Goal: Task Accomplishment & Management: Manage account settings

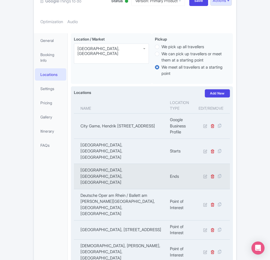
scroll to position [119, 0]
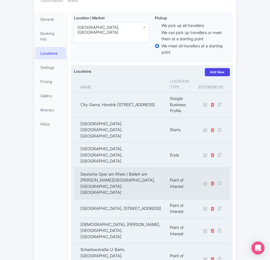
click at [91, 168] on td "Deutsche Oper am Rhein / Ballett am Rhein, Heinrich-Heine-Allee, Düsseldorf-Sta…" at bounding box center [120, 183] width 93 height 31
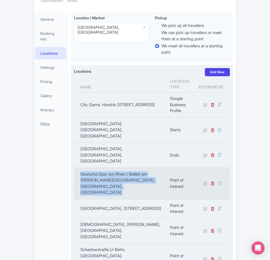
click at [91, 168] on td "Deutsche Oper am Rhein / Ballett am Rhein, Heinrich-Heine-Allee, Düsseldorf-Sta…" at bounding box center [120, 183] width 93 height 31
copy tr "Deutsche Oper am Rhein / Ballett am Rhein, Heinrich-Heine-Allee, Düsseldorf-Sta…"
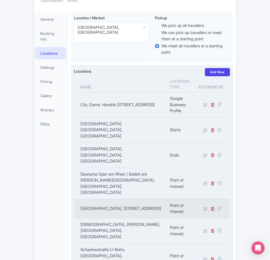
click at [94, 199] on td "Goethe-Museum Düsseldorf, Jacobistraße, Düsseldorf-Stadtbezirk 1, Germany" at bounding box center [120, 208] width 93 height 19
copy tr "Goethe-Museum Düsseldorf, Jacobistraße, Düsseldorf-Stadtbezirk 1, Germany"
click at [114, 199] on td "Goethe-Museum Düsseldorf, Jacobistraße, Düsseldorf-Stadtbezirk 1, Germany" at bounding box center [120, 208] width 93 height 19
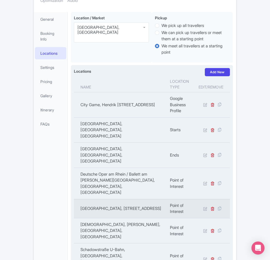
drag, startPoint x: 109, startPoint y: 142, endPoint x: 59, endPoint y: 132, distance: 51.4
click at [74, 199] on td "Goethe-Museum Düsseldorf, Jacobistraße, Düsseldorf-Stadtbezirk 1, Germany" at bounding box center [120, 208] width 93 height 19
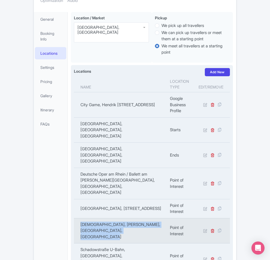
copy td "Johanneskirche, Martin-Luther-Platz, Düsseldorf-Stadtbezirk 1, Germany"
drag, startPoint x: 129, startPoint y: 160, endPoint x: 59, endPoint y: 157, distance: 69.3
click at [74, 218] on td "Johanneskirche, Martin-Luther-Platz, Düsseldorf-Stadtbezirk 1, Germany" at bounding box center [120, 230] width 93 height 25
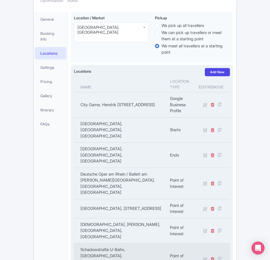
click at [74, 244] on td "Schadowstraße U-Bahn, Schadowstraße, Düsseldorf, Germany" at bounding box center [120, 259] width 93 height 31
copy tr "Schadowstraße U-Bahn, Schadowstraße, Düsseldorf, Germany"
click at [74, 244] on td "Schadowstraße U-Bahn, Schadowstraße, Düsseldorf, Germany" at bounding box center [120, 259] width 93 height 31
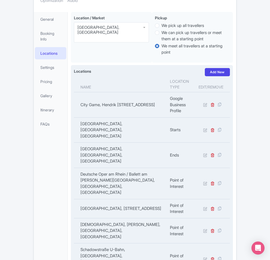
copy tr "Ratinger Tor, Maximilian-Weyhe-Allee, Düsseldorf-Stadtbezirk 1, Germany"
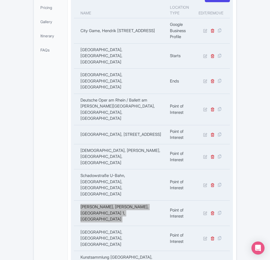
scroll to position [221, 0]
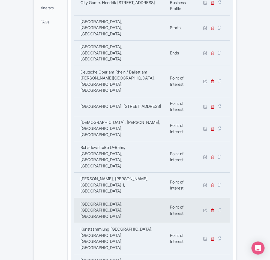
click at [100, 198] on td "Hofgarten, Düsseldorf, Germany" at bounding box center [120, 210] width 93 height 25
copy tr "Hofgarten, Düsseldorf, Germany"
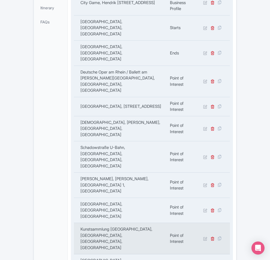
click at [81, 223] on td "Kunstsammlung Nordrhein-Westfalen, Grabbeplatz, Düsseldorf-Stadtbezirk 1, Germa…" at bounding box center [120, 238] width 93 height 31
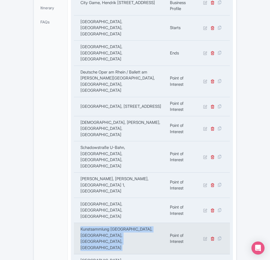
click at [81, 223] on td "Kunstsammlung Nordrhein-Westfalen, Grabbeplatz, Düsseldorf-Stadtbezirk 1, Germa…" at bounding box center [120, 238] width 93 height 31
copy tr "Kunstsammlung Nordrhein-Westfalen, Grabbeplatz, Düsseldorf-Stadtbezirk 1, Germa…"
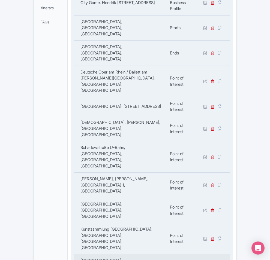
copy tr "Tonhalle Düsseldorf, Ehrenhof, Düsseldorf-Stadtbezirk 1, Germany"
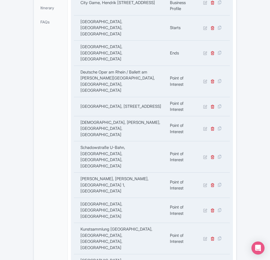
copy tr "Düsseldorf Altstadt, Bolkerstraße, Düsseldorf, Germany"
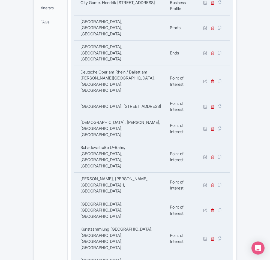
copy tr "Kunsthalle, Mutter-Ey-Straße, Düsseldorf, Germany"
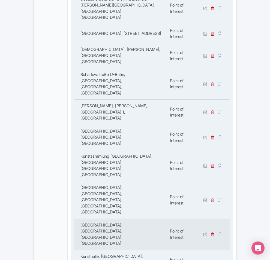
scroll to position [323, 0]
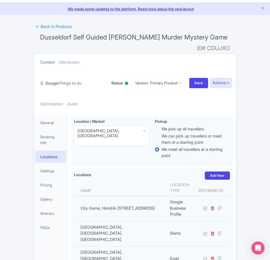
scroll to position [0, 0]
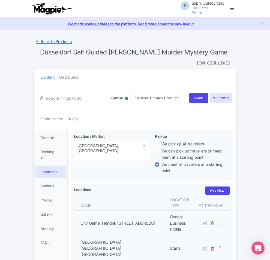
click at [34, 45] on link "← Back to Products" at bounding box center [54, 42] width 40 height 11
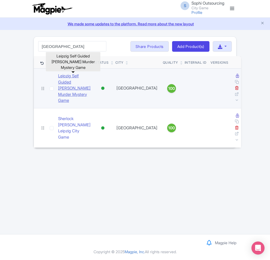
type input "Leipzig"
click at [58, 83] on link "Leipzig Self Guided Sherlock Holmes Murder Mystery Game" at bounding box center [74, 88] width 32 height 31
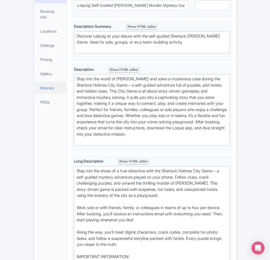
scroll to position [102, 0]
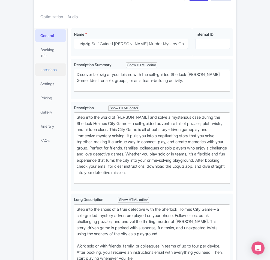
click at [35, 64] on link "Locations" at bounding box center [50, 70] width 31 height 12
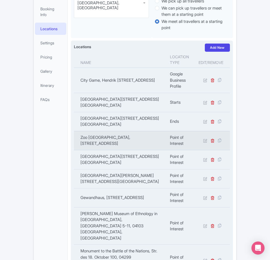
scroll to position [136, 0]
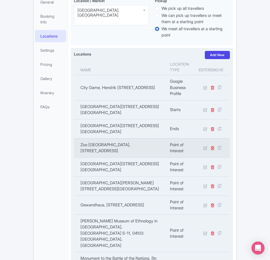
click at [93, 139] on td "Zoo Leipzig, Pfaffendorfer Str. 29, 04105 Leipzig, Germany" at bounding box center [120, 148] width 93 height 19
copy tr "Zoo Leipzig, Pfaffendorfer Str. 29, 04105 Leipzig, Germany"
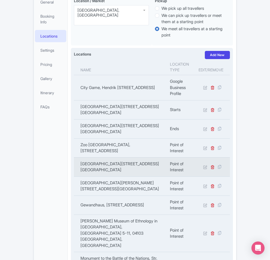
click at [84, 158] on td "Botanical Garden Leipzig, Linnéstraße 1, 04103 Leipzig, Germany" at bounding box center [120, 167] width 93 height 19
copy tr "Botanical Garden Leipzig, Linnéstraße 1, 04103 Leipzig, Germany"
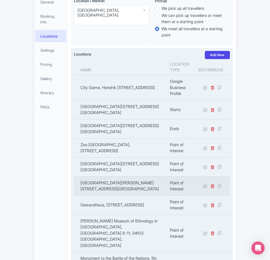
click at [85, 177] on td "Leipzig University Library, Bibliotheca Albertina, Beethovenstraße 6, 04107 Lei…" at bounding box center [120, 186] width 93 height 19
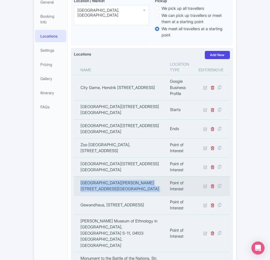
copy tr "Leipzig University Library, Bibliotheca Albertina, Beethovenstraße 6, 04107 Lei…"
click at [85, 177] on td "Leipzig University Library, Bibliotheca Albertina, Beethovenstraße 6, 04107 Lei…" at bounding box center [120, 186] width 93 height 19
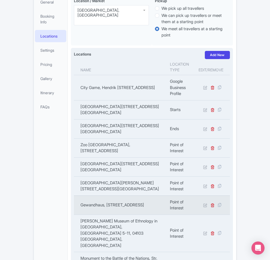
click at [115, 196] on td "Gewandhaus, Augustuspl. 8, 04109 Leipzig, Germany" at bounding box center [120, 205] width 93 height 19
copy tr "Gewandhaus, Augustuspl. 8, 04109 Leipzig, Germany"
click at [115, 196] on td "Gewandhaus, Augustuspl. 8, 04109 Leipzig, Germany" at bounding box center [120, 205] width 93 height 19
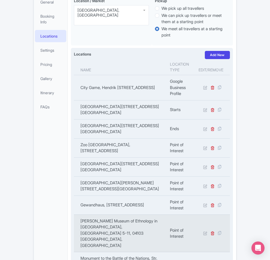
click at [105, 215] on td "Grassi Museum of Ethnology in Leipzig, Johannispl. 5-11, 04103 Leipzig, Germany" at bounding box center [120, 234] width 93 height 38
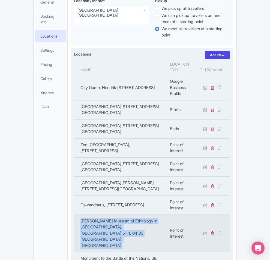
click at [105, 215] on td "Grassi Museum of Ethnology in Leipzig, Johannispl. 5-11, 04103 Leipzig, Germany" at bounding box center [120, 234] width 93 height 38
copy tr "Grassi Museum of Ethnology in Leipzig, Johannispl. 5-11, 04103 Leipzig, Germany"
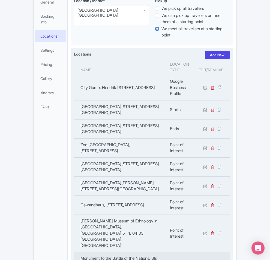
copy tr "Monument to the Battle of the Nations, Str. des 18. Oktober 100, 04299 Leipzig,…"
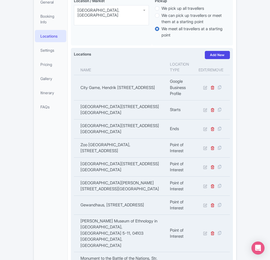
copy tr "Oper Leipzig, Augustuspl. 12, 04109 Leipzig, Germany"
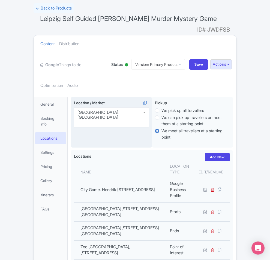
scroll to position [0, 0]
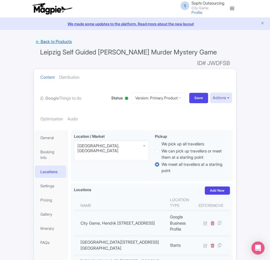
click at [34, 40] on link "← Back to Products" at bounding box center [54, 42] width 40 height 11
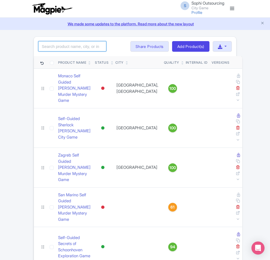
click at [38, 48] on input "search" at bounding box center [72, 46] width 68 height 10
paste input "Nuremberg"
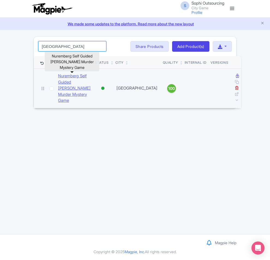
type input "Nuremberg"
click at [58, 78] on link "Nuremberg Self Guided Sherlock Holmes Murder Mystery Game" at bounding box center [74, 88] width 32 height 31
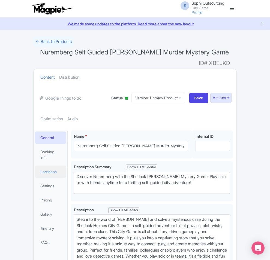
click at [35, 166] on link "Locations" at bounding box center [50, 172] width 31 height 12
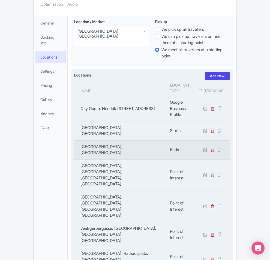
scroll to position [136, 0]
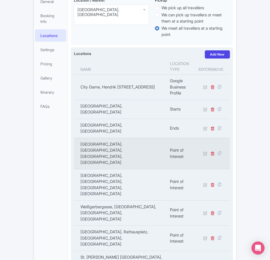
click at [82, 138] on td "Frauenkirche Nürnberg, Hauptmarkt, Nuremberg, Germany" at bounding box center [120, 153] width 93 height 31
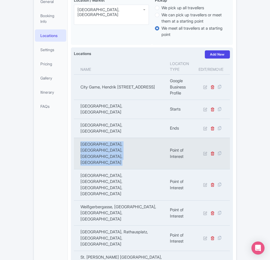
click at [82, 138] on td "Frauenkirche Nürnberg, Hauptmarkt, Nuremberg, Germany" at bounding box center [120, 153] width 93 height 31
copy tr "Frauenkirche Nürnberg, Hauptmarkt, Nuremberg, Germany"
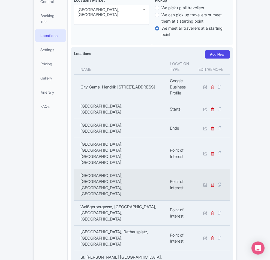
click at [74, 169] on td "Spielzeugmuseum Nürnberg, Karlstraße, Nuremberg, Germany" at bounding box center [120, 184] width 93 height 31
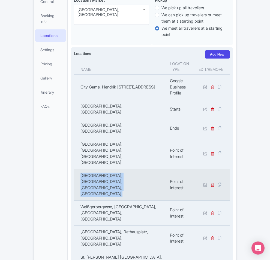
click at [74, 169] on td "Spielzeugmuseum Nürnberg, Karlstraße, Nuremberg, Germany" at bounding box center [120, 184] width 93 height 31
copy tr "Spielzeugmuseum Nürnberg, Karlstraße, Nuremberg, Germany"
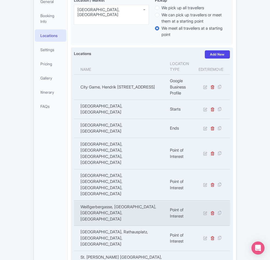
click at [92, 201] on td "Weißgerbergasse, Weißgerbergasse, Nuremberg, Germany" at bounding box center [120, 213] width 93 height 25
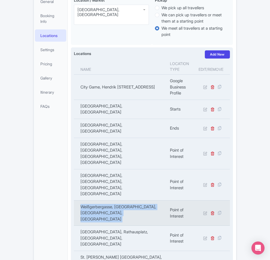
click at [92, 201] on td "Weißgerbergasse, Weißgerbergasse, Nuremberg, Germany" at bounding box center [120, 213] width 93 height 25
copy tr "Weißgerbergasse, Weißgerbergasse, Nuremberg, Germany"
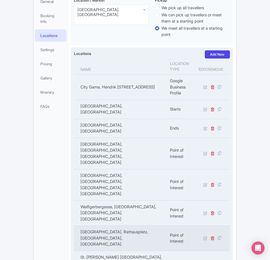
click at [106, 226] on td "Altes Rathaus, Rathausplatz, Nuremberg, Germany" at bounding box center [120, 238] width 93 height 25
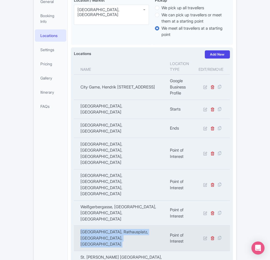
click at [106, 226] on td "Altes Rathaus, Rathausplatz, Nuremberg, Germany" at bounding box center [120, 238] width 93 height 25
copy tr "Altes Rathaus, Rathausplatz, Nuremberg, Germany"
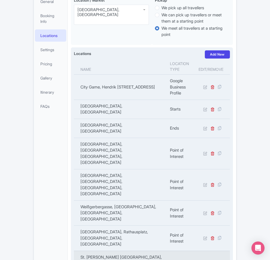
copy tr "St. Sebald - Sebalduskirche Nürnberg, Winklerstraße, Nuremberg, Germany"
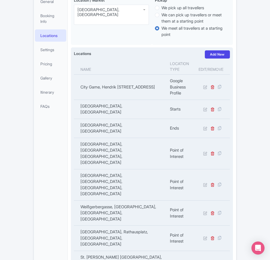
copy tr "Schöner Brunnen, Hauptmarkt, Nuremberg, Germany"
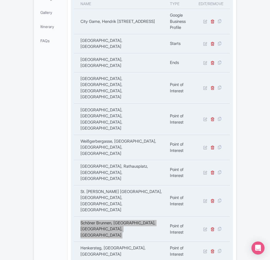
scroll to position [205, 0]
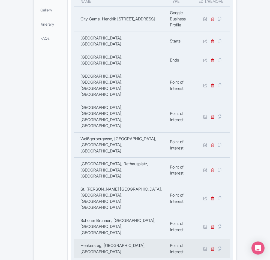
click at [95, 240] on td "Henkersteg, Nuremberg, Germany" at bounding box center [120, 249] width 93 height 19
copy tr "Henkersteg, Nuremberg, Germany"
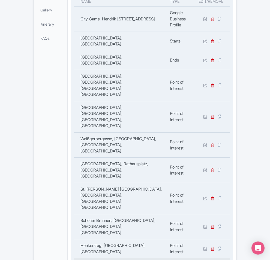
copy tr "Restaurant Heilig-Geist-Spital, Spitalgasse, Nuremberg, Germany"
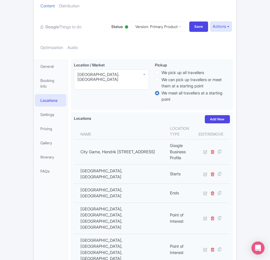
scroll to position [0, 0]
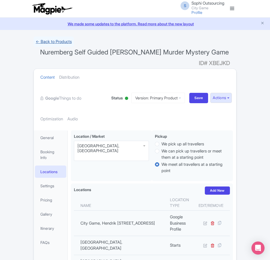
click at [34, 40] on link "← Back to Products" at bounding box center [54, 42] width 40 height 11
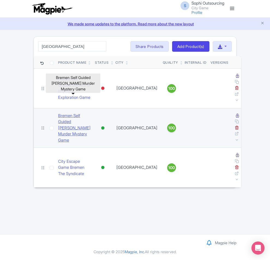
type input "[GEOGRAPHIC_DATA]"
click at [58, 113] on link "Bremen Self Guided [PERSON_NAME] Murder Mystery Game" at bounding box center [74, 128] width 32 height 31
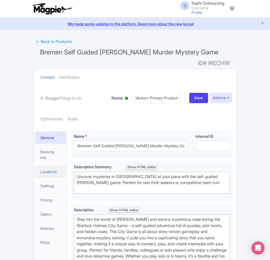
click at [35, 166] on link "Locations" at bounding box center [50, 172] width 31 height 12
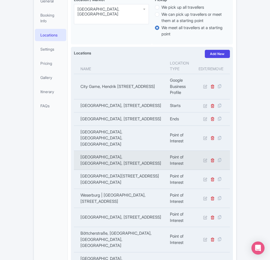
scroll to position [125, 0]
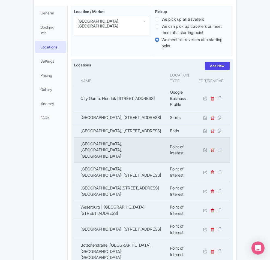
click at [89, 138] on td "St. Petri Dom Bremen, Sandstraße, Bremen, Germany" at bounding box center [120, 150] width 93 height 25
copy tr "St. Petri Dom Bremen, Sandstraße, Bremen, Germany"
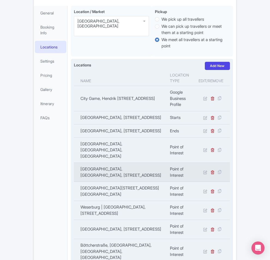
click at [107, 163] on td "Overseas Museum, Bremen, Bahnhofspl. 13, 28195 Bremen, Germany" at bounding box center [120, 172] width 93 height 19
copy tr "Overseas Museum, Bremen, Bahnhofspl. 13, 28195 Bremen, Germany"
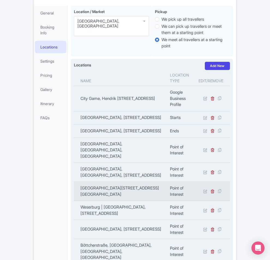
click at [75, 182] on td "Universum Bremen, Wiener Straße 1a, 28359 Bremen, Germany" at bounding box center [120, 191] width 93 height 19
copy tr "Universum Bremen, Wiener Straße 1a, 28359 Bremen, Germany"
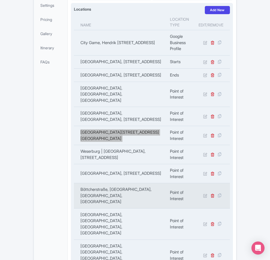
scroll to position [193, 0]
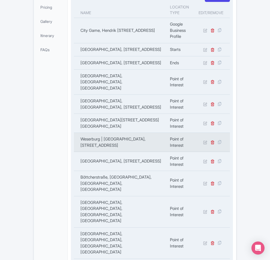
click at [74, 133] on td "Weserburg | Museum of Modern Art, Teerhof 20, 28199 Bremen, Germany" at bounding box center [120, 142] width 93 height 19
copy tr "Weserburg | Museum of Modern Art, Teerhof 20, 28199 Bremen, Germany"
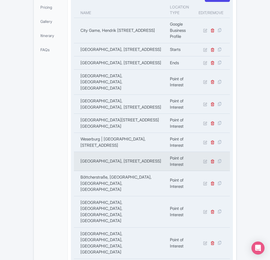
click at [78, 152] on td "Kunsthalle Bremen, Am Wall 207, 28195 Bremen, Germany" at bounding box center [120, 161] width 93 height 19
copy tr "Kunsthalle Bremen, Am Wall 207, 28195 Bremen, Germany"
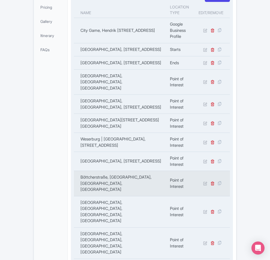
click at [97, 171] on td "Böttcherstraße, Böttcherstraße, Bremen, Germany" at bounding box center [120, 183] width 93 height 25
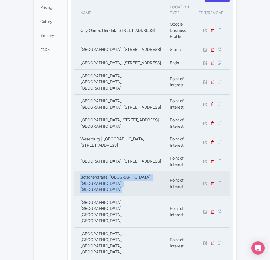
click at [97, 171] on td "Böttcherstraße, Böttcherstraße, Bremen, Germany" at bounding box center [120, 183] width 93 height 25
copy tr "Böttcherstraße, Böttcherstraße, Bremen, Germany"
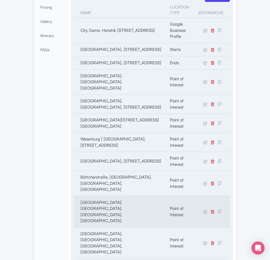
click at [98, 196] on td "Bürgerpark Bremen, Bürgerpark, 28209 Bremen, Germany" at bounding box center [120, 211] width 93 height 31
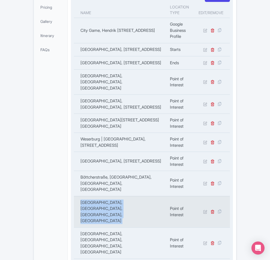
click at [98, 196] on td "Bürgerpark Bremen, Bürgerpark, 28209 Bremen, Germany" at bounding box center [120, 211] width 93 height 31
copy tr "Bürgerpark Bremen, Bürgerpark, 28209 Bremen, Germany"
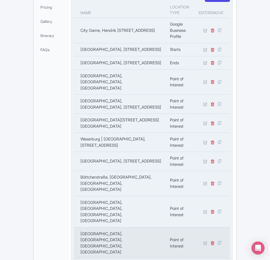
click at [98, 228] on td "Rathaus Bremen, Am Markt, Bremen, Germany" at bounding box center [120, 243] width 93 height 31
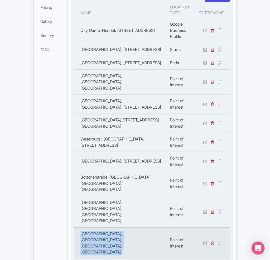
click at [98, 228] on td "Rathaus Bremen, Am Markt, Bremen, Germany" at bounding box center [120, 243] width 93 height 31
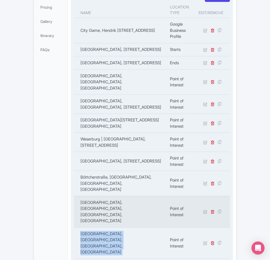
copy tr "Rathaus Bremen, Am Markt, Bremen, Germany"
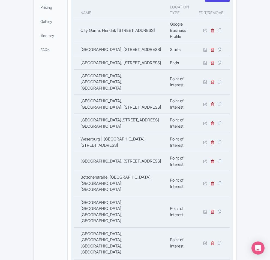
drag, startPoint x: 89, startPoint y: 205, endPoint x: 93, endPoint y: 202, distance: 5.1
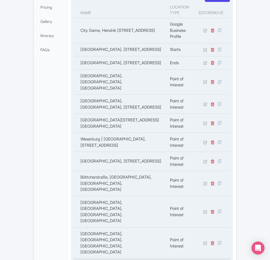
copy tr "Schnoor, Schnoor, Bremen, Germany"
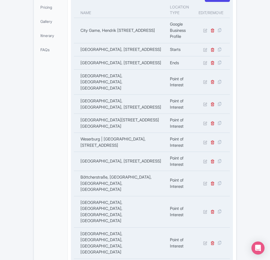
copy td "28195"
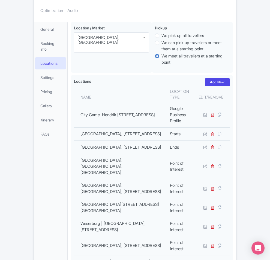
scroll to position [0, 0]
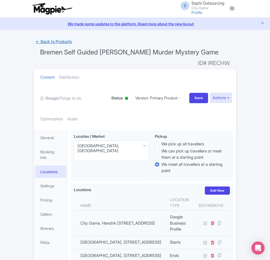
drag, startPoint x: 25, startPoint y: 42, endPoint x: 20, endPoint y: 43, distance: 4.9
click at [34, 42] on link "← Back to Products" at bounding box center [54, 42] width 40 height 11
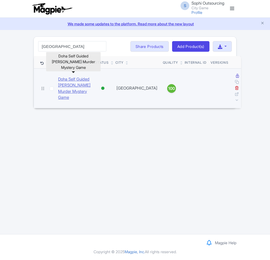
type input "[GEOGRAPHIC_DATA]"
click at [58, 78] on link "Doha Self Guided [PERSON_NAME] Murder Mystery Game" at bounding box center [74, 88] width 32 height 25
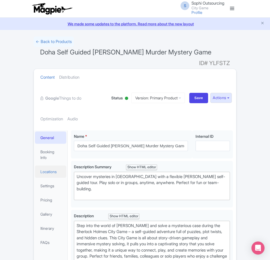
click at [35, 166] on link "Locations" at bounding box center [50, 172] width 31 height 12
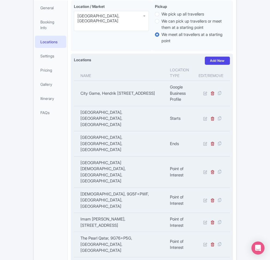
scroll to position [125, 0]
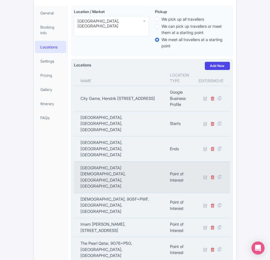
click at [94, 162] on td "[GEOGRAPHIC_DATA][DEMOGRAPHIC_DATA], [GEOGRAPHIC_DATA], [GEOGRAPHIC_DATA]" at bounding box center [120, 177] width 93 height 31
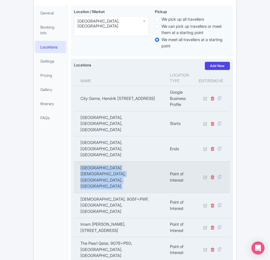
click at [94, 162] on td "[GEOGRAPHIC_DATA][DEMOGRAPHIC_DATA], [GEOGRAPHIC_DATA], [GEOGRAPHIC_DATA]" at bounding box center [120, 177] width 93 height 31
copy tr "[GEOGRAPHIC_DATA][DEMOGRAPHIC_DATA], [GEOGRAPHIC_DATA], [GEOGRAPHIC_DATA]"
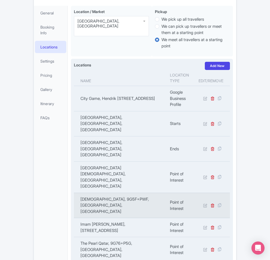
click at [76, 193] on td "[DEMOGRAPHIC_DATA], 9G5F+PWF, [GEOGRAPHIC_DATA], [GEOGRAPHIC_DATA]" at bounding box center [120, 205] width 93 height 25
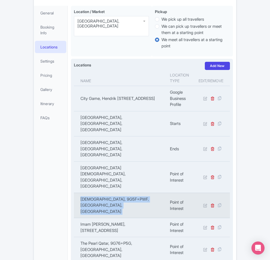
click at [76, 193] on td "[DEMOGRAPHIC_DATA], 9G5F+PWF, [GEOGRAPHIC_DATA], [GEOGRAPHIC_DATA]" at bounding box center [120, 205] width 93 height 25
copy tr "[DEMOGRAPHIC_DATA], 9G5F+PWF, [GEOGRAPHIC_DATA], [GEOGRAPHIC_DATA]"
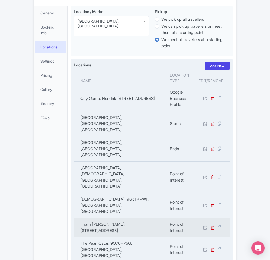
click at [74, 218] on td "Imam [PERSON_NAME], [STREET_ADDRESS]" at bounding box center [120, 227] width 93 height 19
copy tr "Imam [PERSON_NAME], [STREET_ADDRESS]"
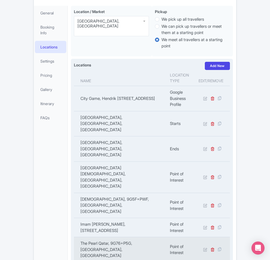
click at [81, 238] on td "The Pearl Qatar, 9G76+P5G, [GEOGRAPHIC_DATA], [GEOGRAPHIC_DATA]" at bounding box center [120, 250] width 93 height 25
copy tr "The Pearl Qatar, 9G76+P5G, [GEOGRAPHIC_DATA], [GEOGRAPHIC_DATA]"
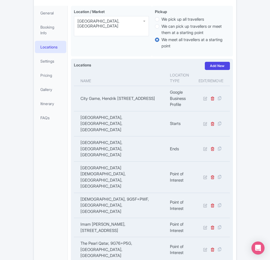
copy tr "Doha [STREET_ADDRESS]"
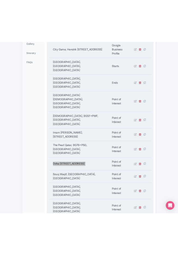
scroll to position [227, 0]
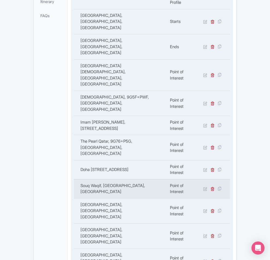
click at [89, 179] on td "Souq Waqif, [GEOGRAPHIC_DATA], [GEOGRAPHIC_DATA]" at bounding box center [120, 188] width 93 height 19
copy tr "Souq Waqif, [GEOGRAPHIC_DATA], [GEOGRAPHIC_DATA]"
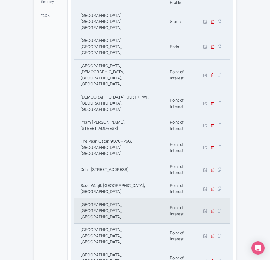
click at [103, 199] on td "[GEOGRAPHIC_DATA], [GEOGRAPHIC_DATA], [GEOGRAPHIC_DATA]" at bounding box center [120, 211] width 93 height 25
copy td "[GEOGRAPHIC_DATA]"
click at [103, 199] on td "[GEOGRAPHIC_DATA], [GEOGRAPHIC_DATA], [GEOGRAPHIC_DATA]" at bounding box center [120, 211] width 93 height 25
copy tr "[GEOGRAPHIC_DATA], [GEOGRAPHIC_DATA], [GEOGRAPHIC_DATA]"
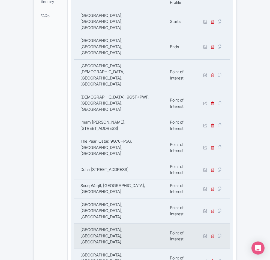
click at [74, 224] on td "[GEOGRAPHIC_DATA], [GEOGRAPHIC_DATA], [GEOGRAPHIC_DATA]" at bounding box center [120, 236] width 93 height 25
copy tr "[GEOGRAPHIC_DATA], [GEOGRAPHIC_DATA], [GEOGRAPHIC_DATA]"
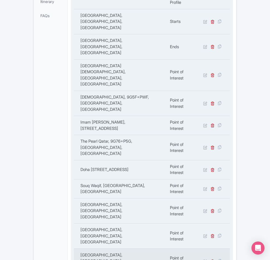
click at [94, 249] on td "[GEOGRAPHIC_DATA], [GEOGRAPHIC_DATA], [GEOGRAPHIC_DATA]" at bounding box center [120, 261] width 93 height 25
copy tr "[GEOGRAPHIC_DATA], [GEOGRAPHIC_DATA], [GEOGRAPHIC_DATA]"
